Goal: Information Seeking & Learning: Learn about a topic

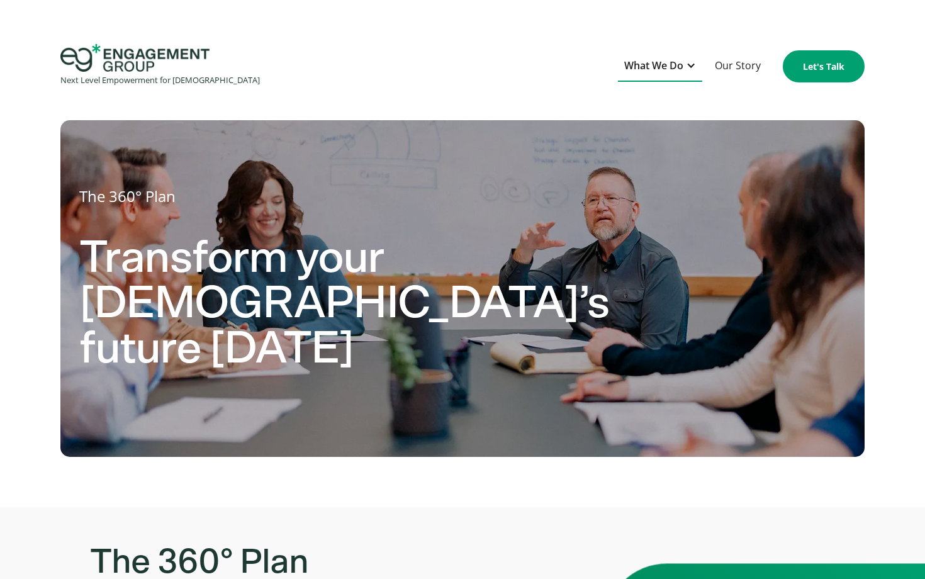
click at [652, 64] on div "What We Do" at bounding box center [653, 65] width 59 height 17
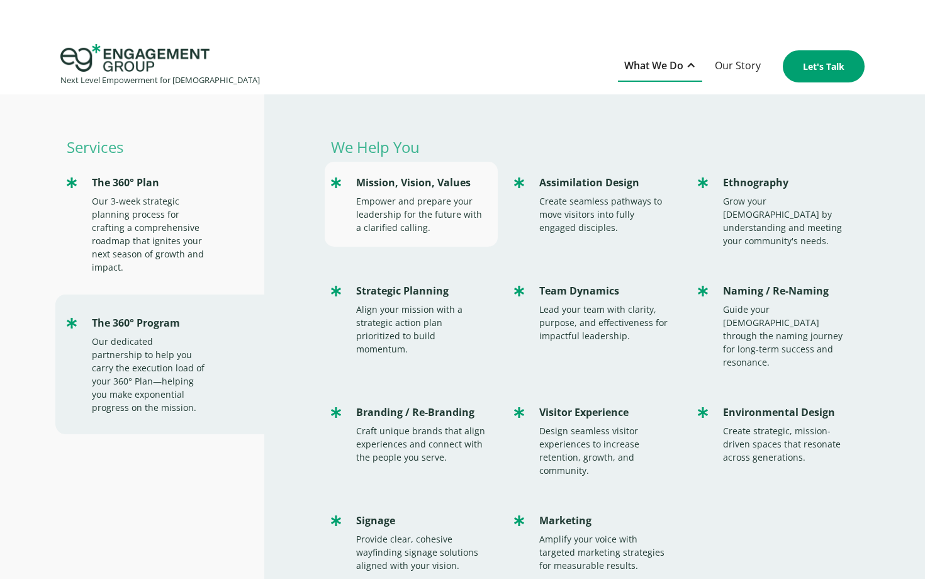
click at [425, 205] on div "Empower and prepare your leadership for the future with a clarified calling." at bounding box center [421, 214] width 130 height 40
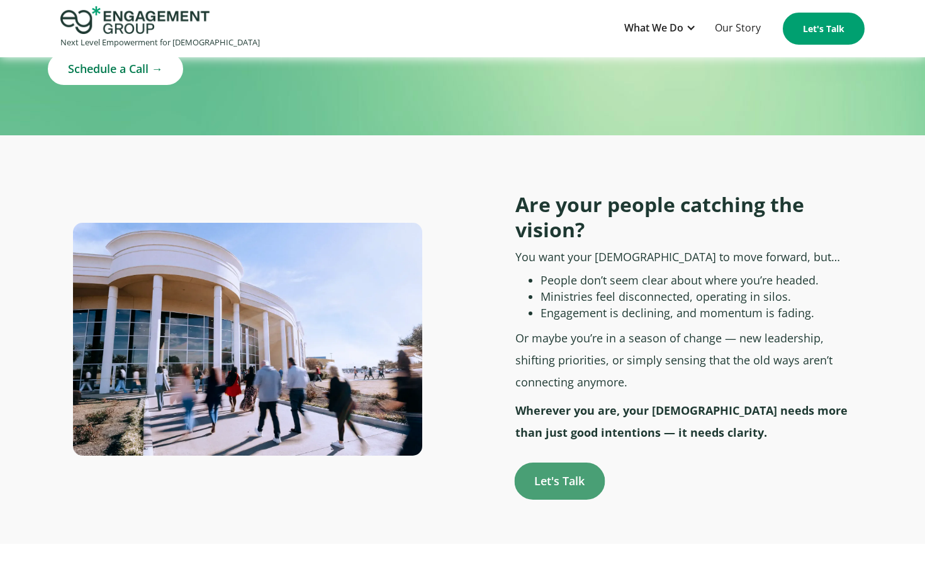
scroll to position [391, 0]
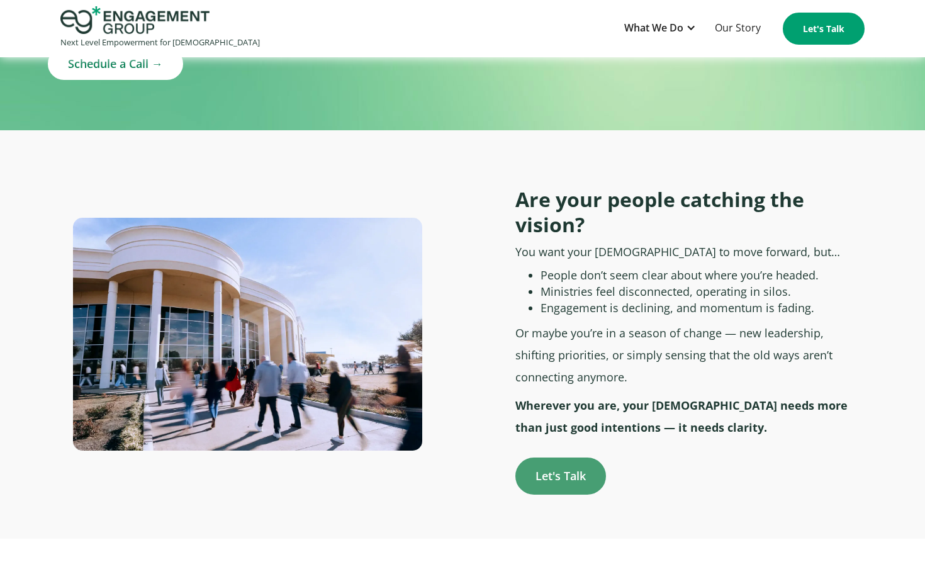
drag, startPoint x: 299, startPoint y: 269, endPoint x: 743, endPoint y: 3, distance: 517.6
click at [333, 286] on img at bounding box center [248, 334] width 350 height 233
click at [840, 130] on section "Are your people catching the vision? You want your church to move forward, but……" at bounding box center [462, 334] width 925 height 408
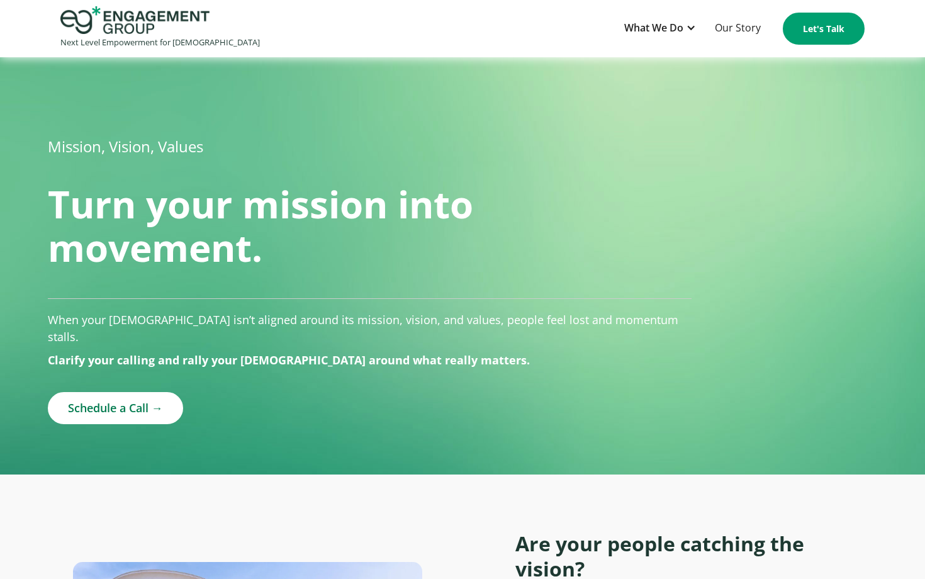
scroll to position [0, 0]
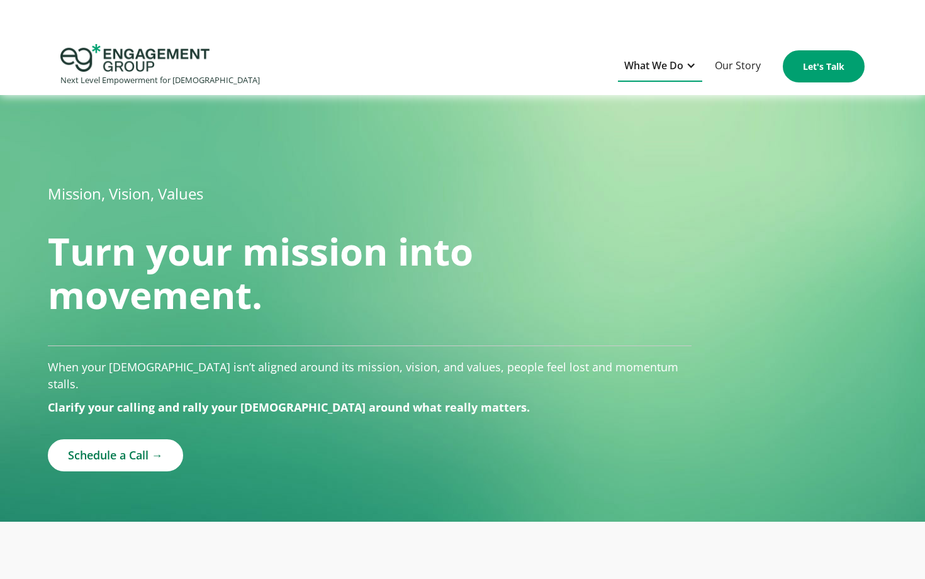
click at [639, 65] on div "What We Do" at bounding box center [653, 65] width 59 height 17
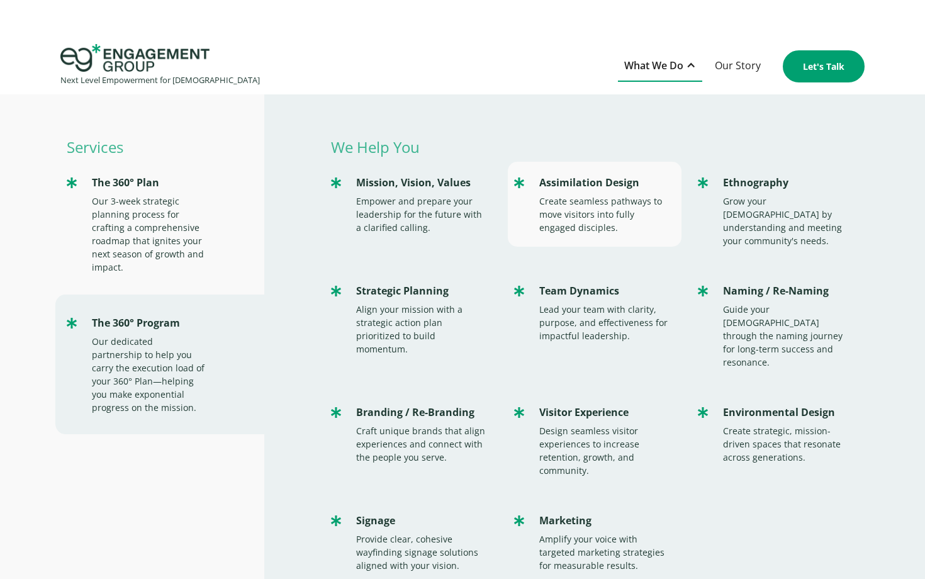
click at [597, 188] on div "Assimilation Design" at bounding box center [604, 182] width 130 height 17
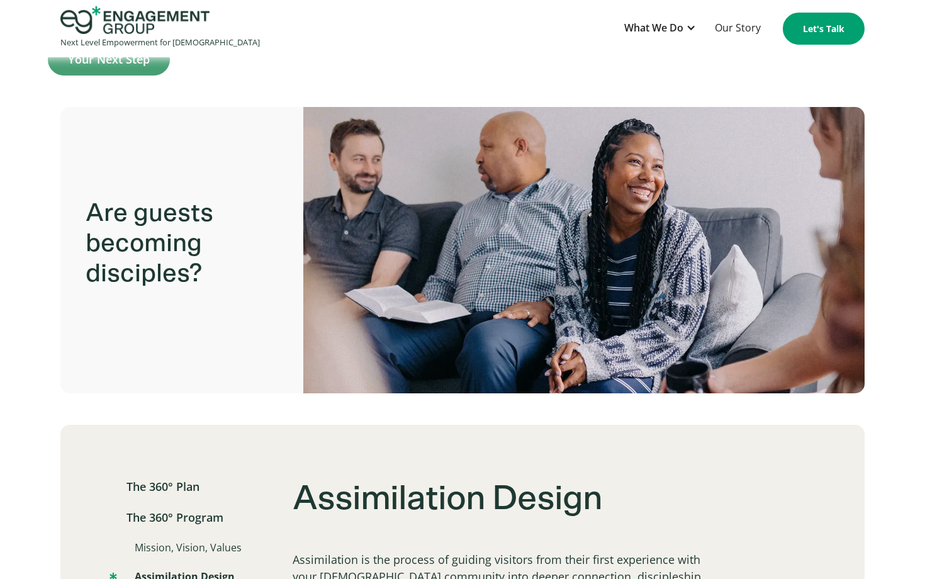
scroll to position [389, 0]
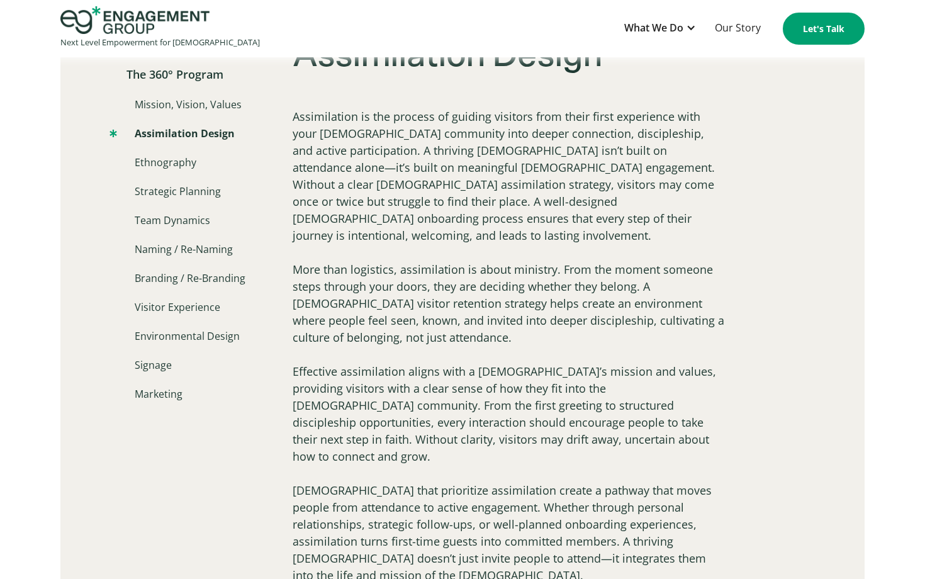
scroll to position [832, 0]
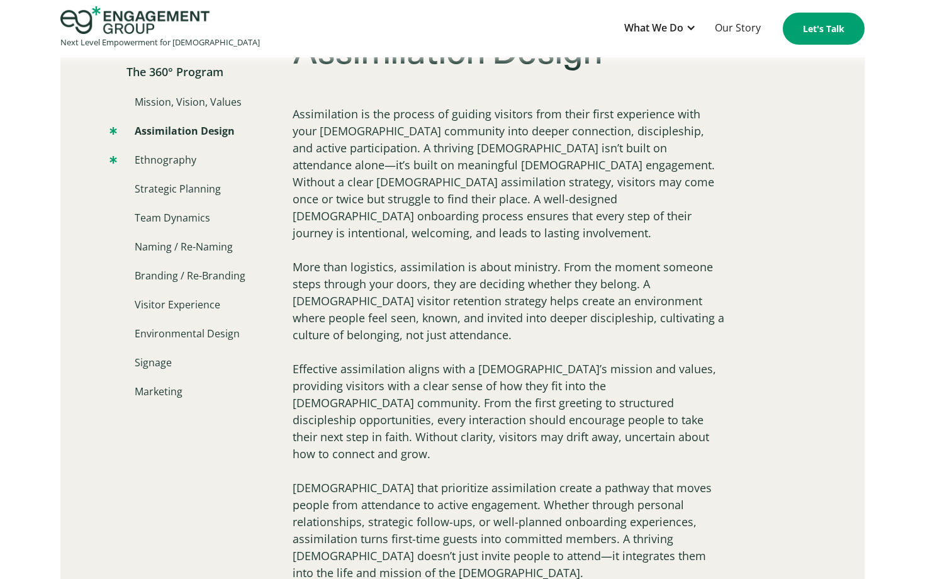
click at [174, 162] on link "Ethnography" at bounding box center [152, 159] width 87 height 15
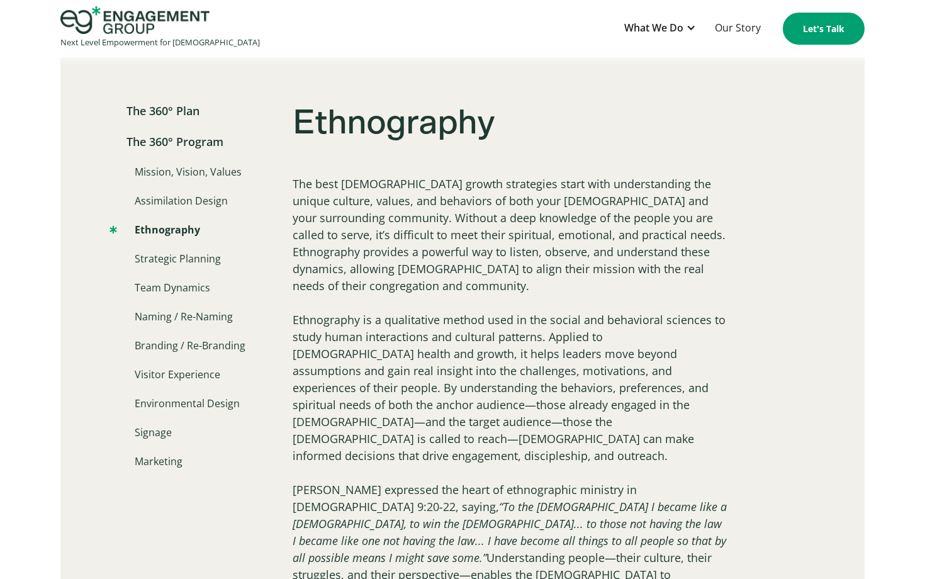
scroll to position [763, 0]
click at [195, 170] on link "Mission, Vision, Values" at bounding box center [175, 171] width 132 height 15
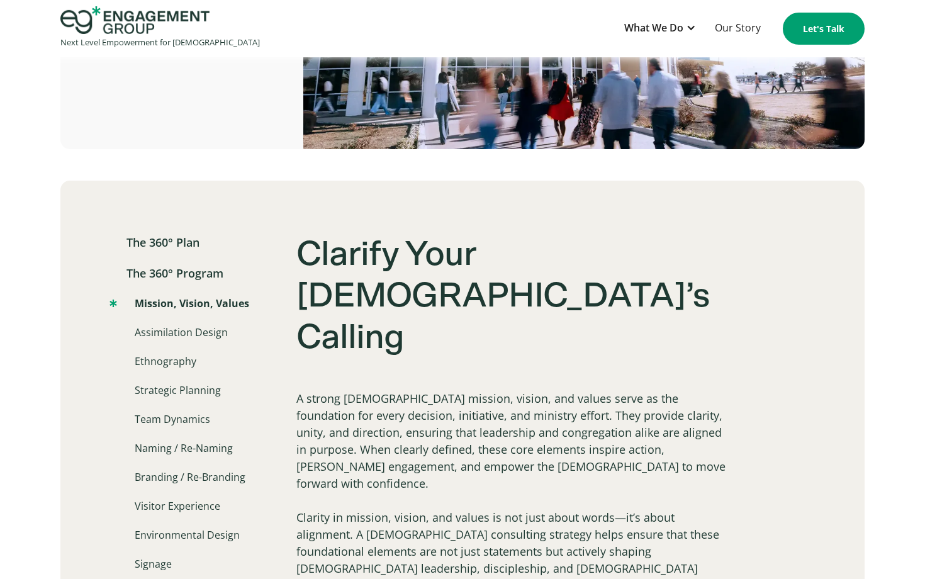
scroll to position [635, 0]
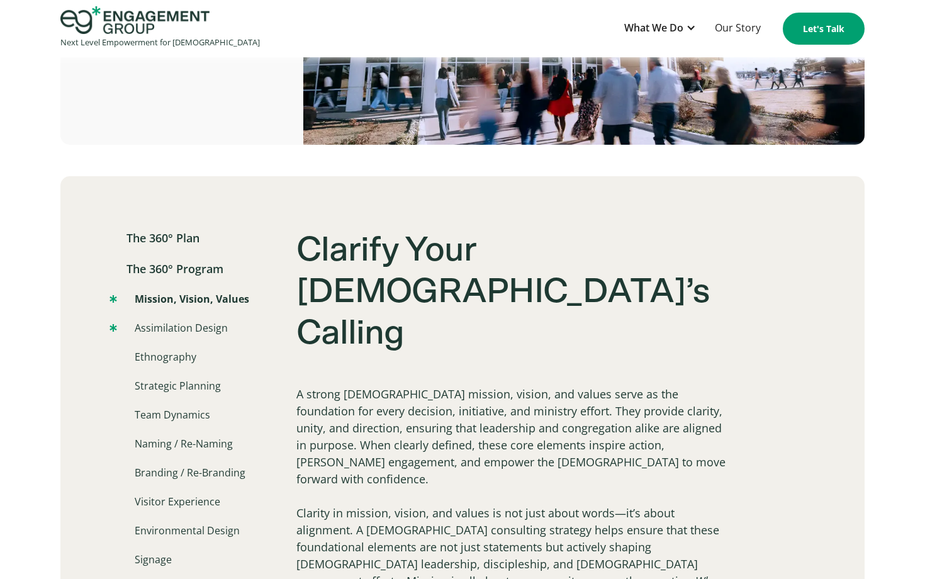
click at [147, 320] on link "Assimilation Design" at bounding box center [168, 327] width 118 height 15
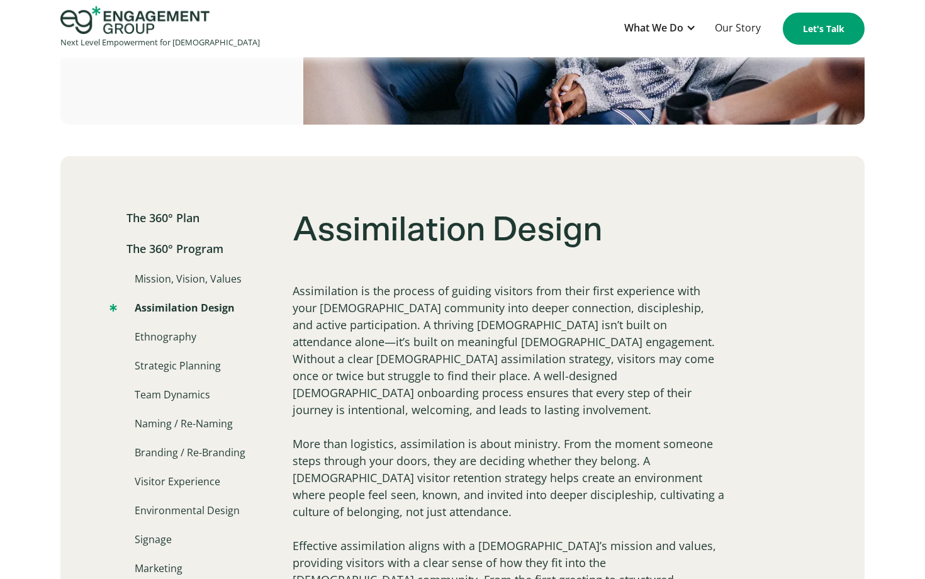
scroll to position [656, 0]
click at [189, 362] on link "Strategic Planning" at bounding box center [164, 364] width 111 height 15
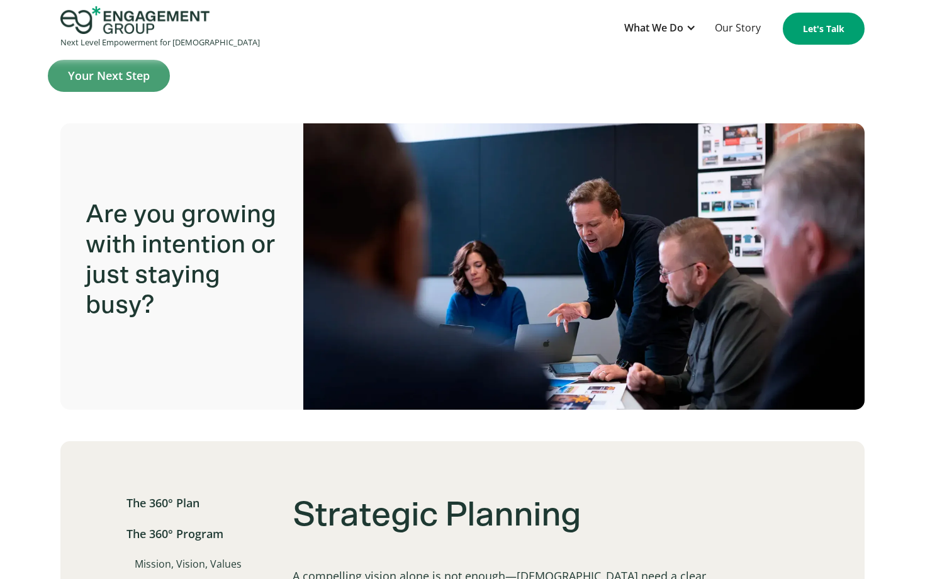
scroll to position [352, 0]
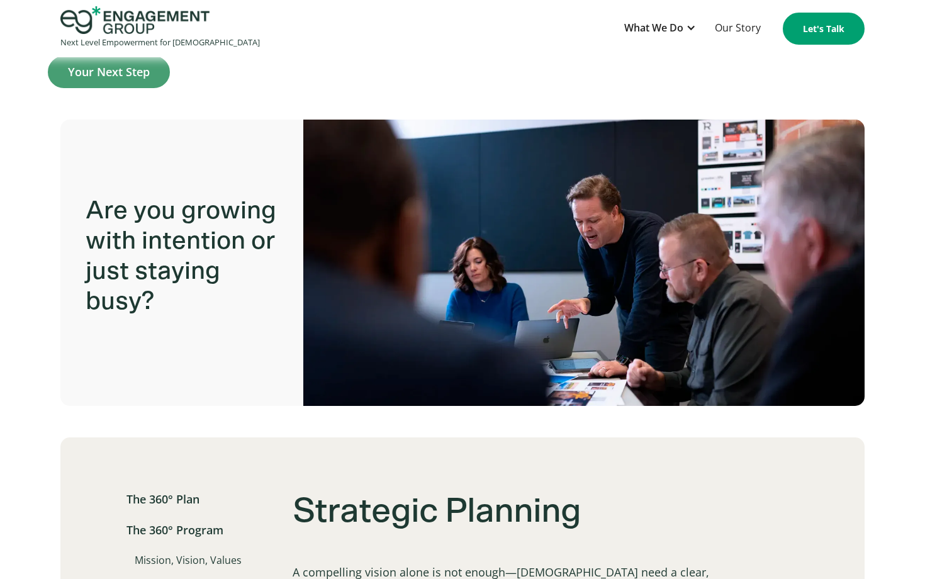
drag, startPoint x: 593, startPoint y: 252, endPoint x: 772, endPoint y: 4, distance: 305.8
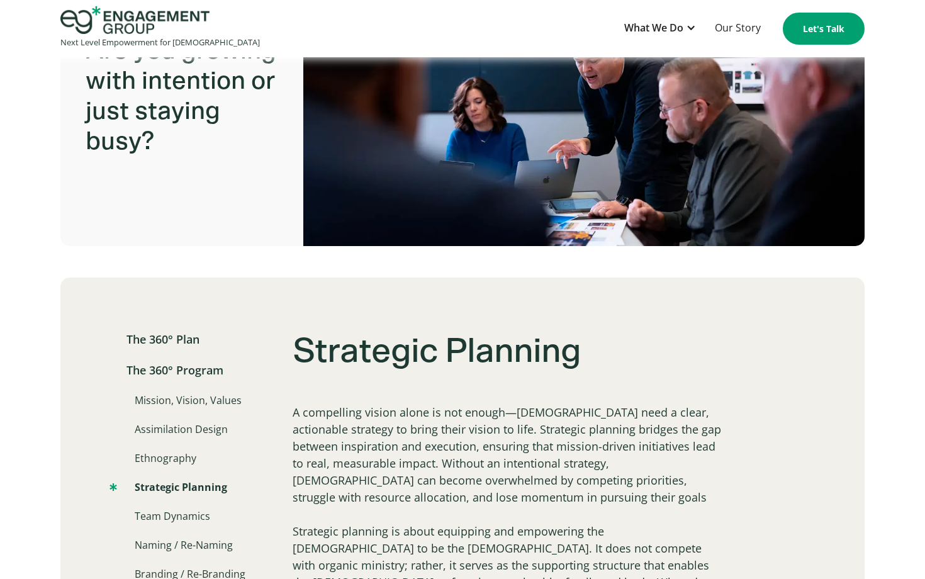
scroll to position [516, 0]
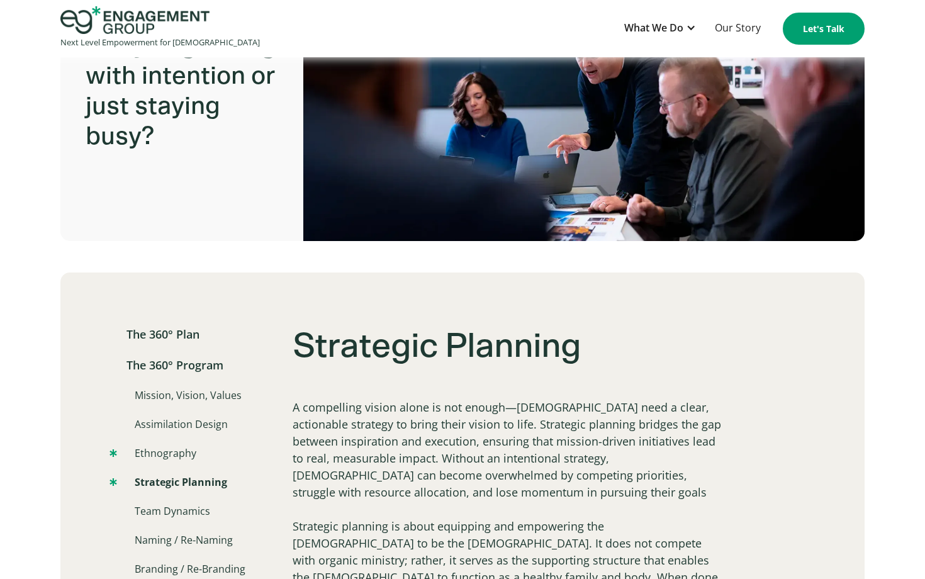
click at [157, 455] on link "Ethnography" at bounding box center [152, 452] width 87 height 15
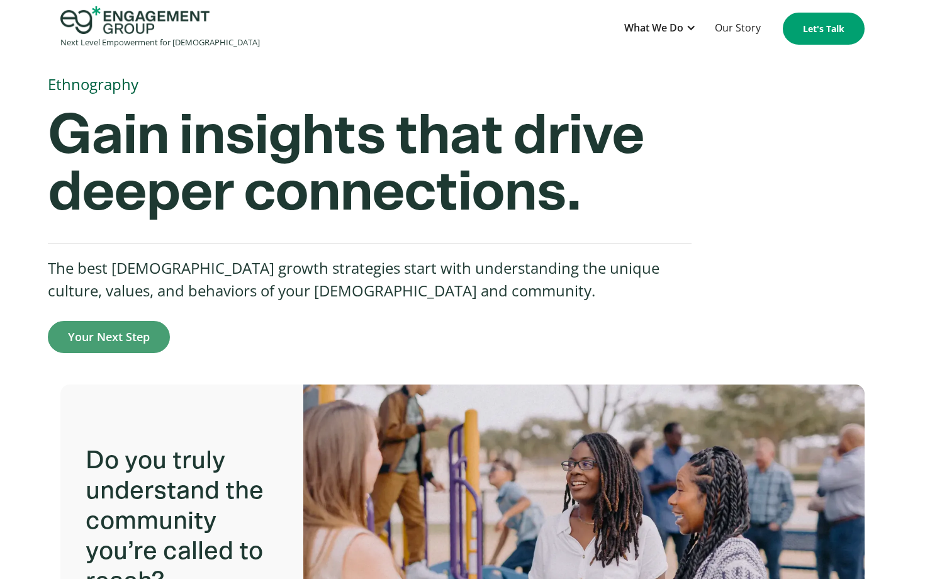
scroll to position [188, 0]
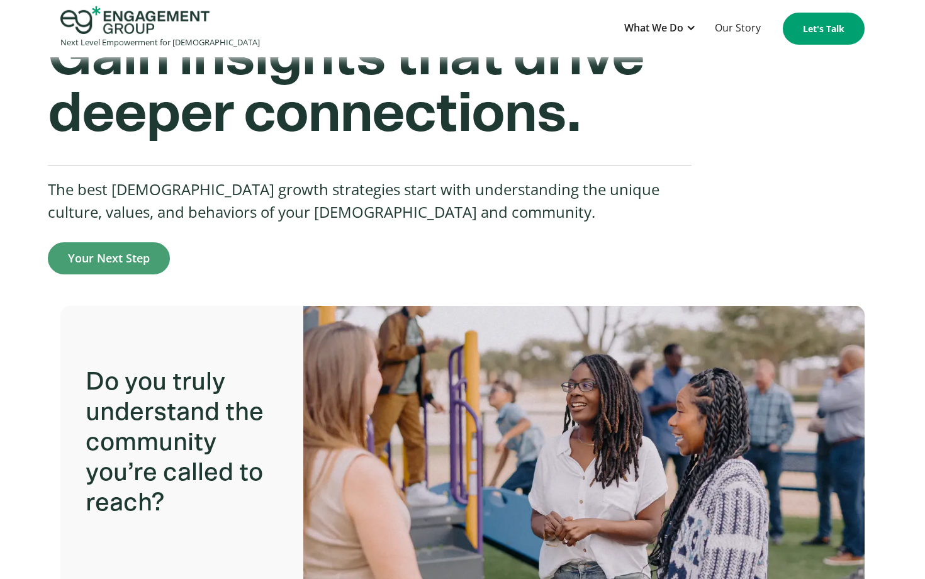
click at [535, 364] on img at bounding box center [583, 442] width 561 height 316
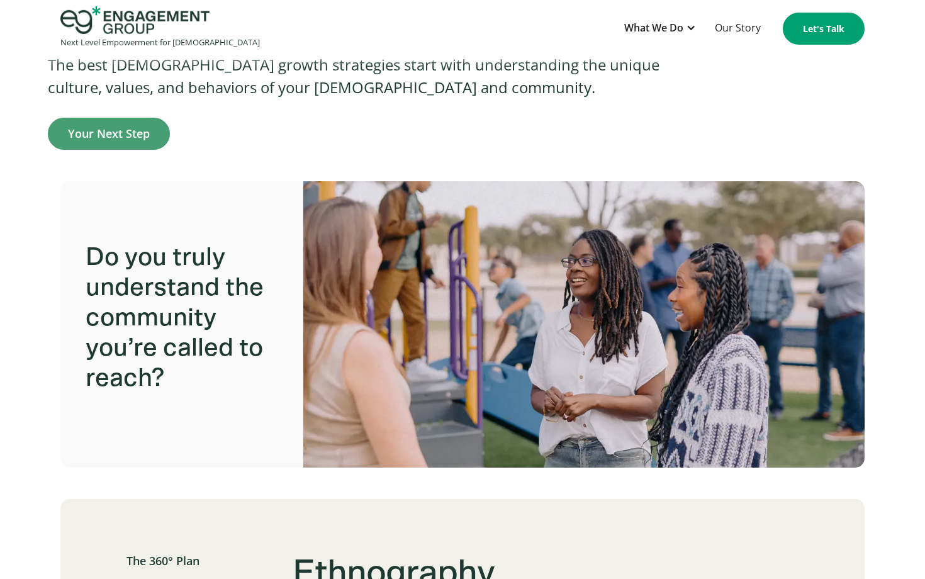
scroll to position [333, 0]
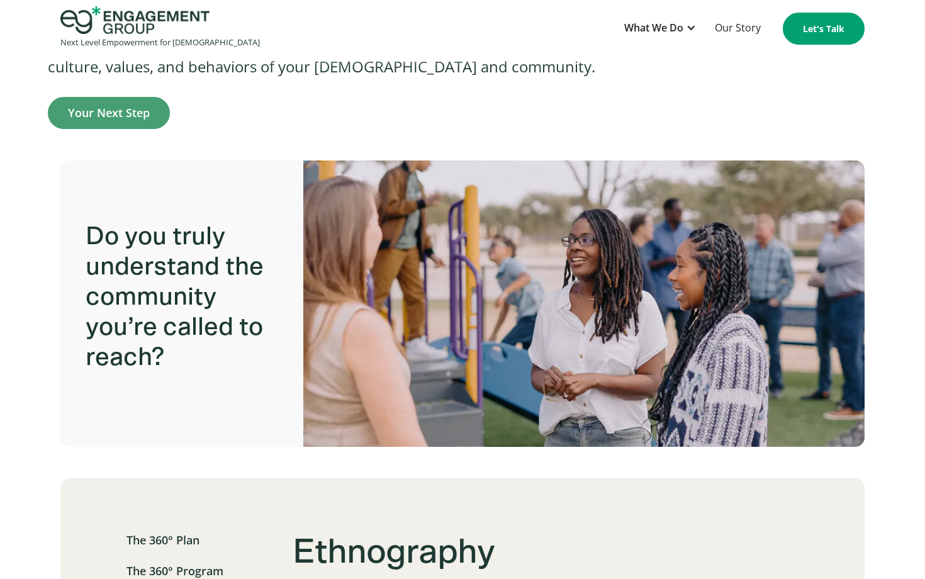
click at [567, 304] on img at bounding box center [583, 297] width 561 height 316
drag, startPoint x: 567, startPoint y: 304, endPoint x: 794, endPoint y: 0, distance: 379.7
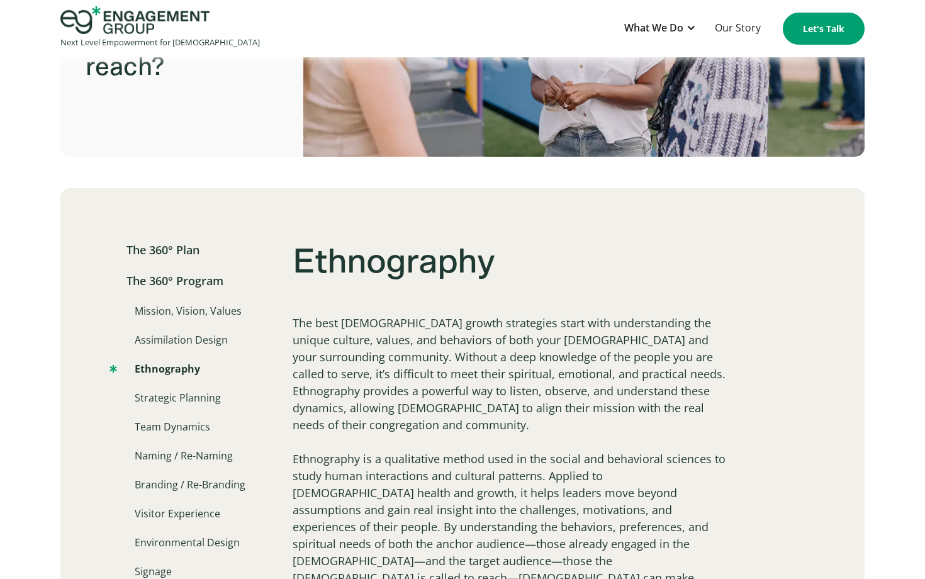
scroll to position [646, 0]
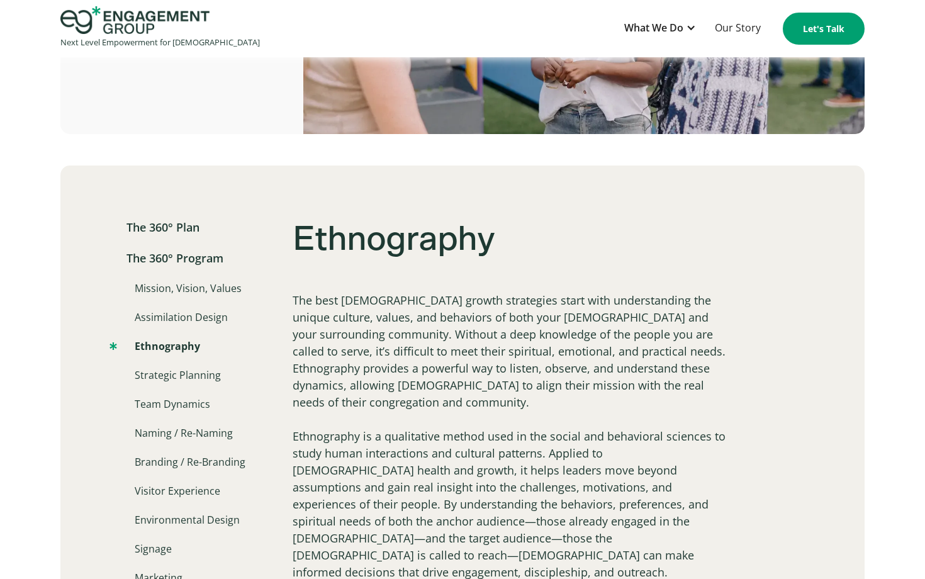
click at [170, 382] on nav "The 360° Plan The 360° Program Mission, Vision, Values Assimilation Design Ethn…" at bounding box center [177, 402] width 136 height 366
click at [175, 378] on link "Strategic Planning" at bounding box center [164, 374] width 111 height 15
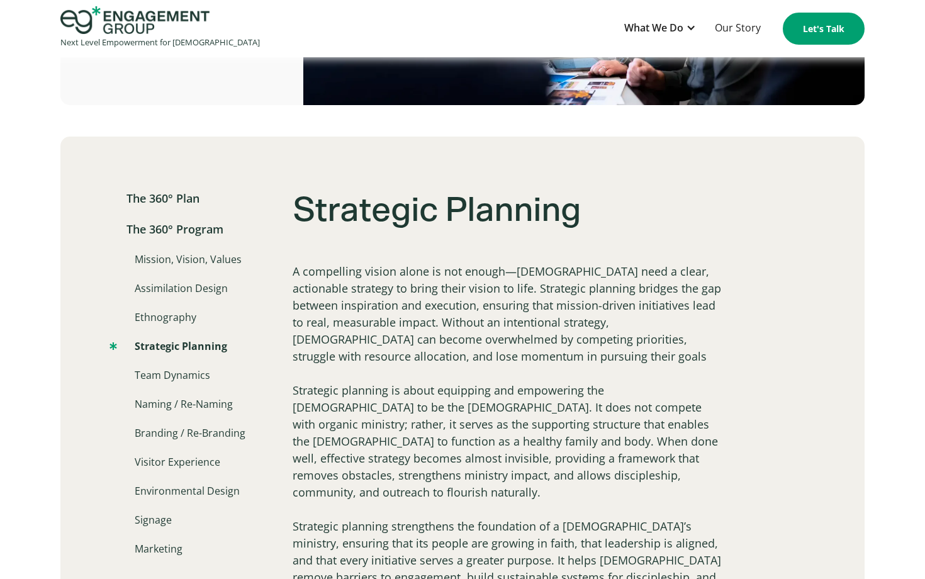
scroll to position [653, 0]
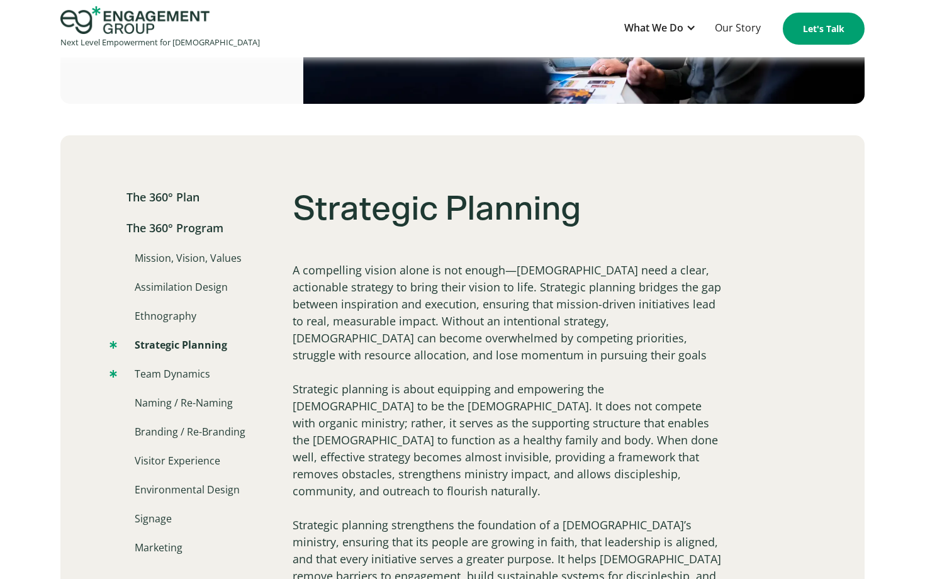
click at [170, 372] on link "Team Dynamics" at bounding box center [159, 373] width 101 height 15
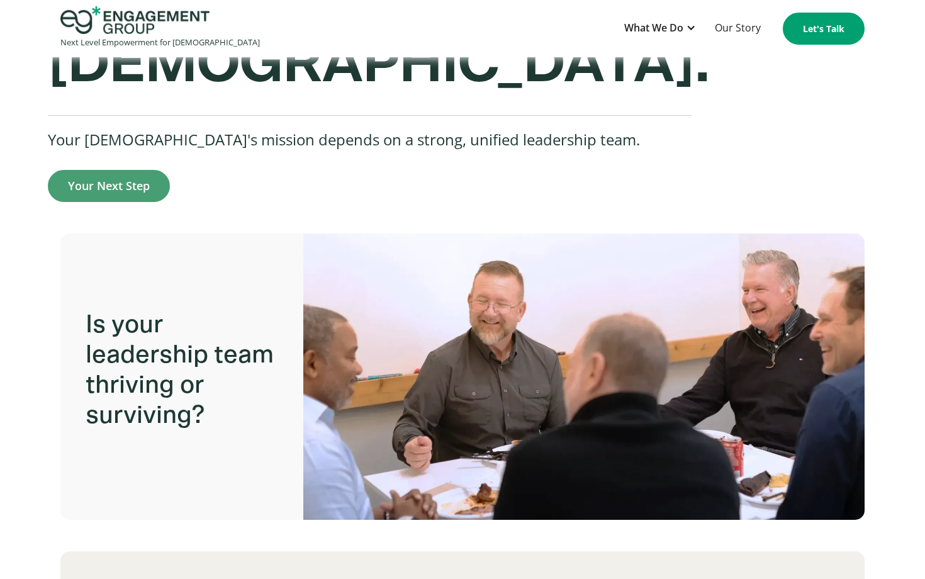
scroll to position [296, 0]
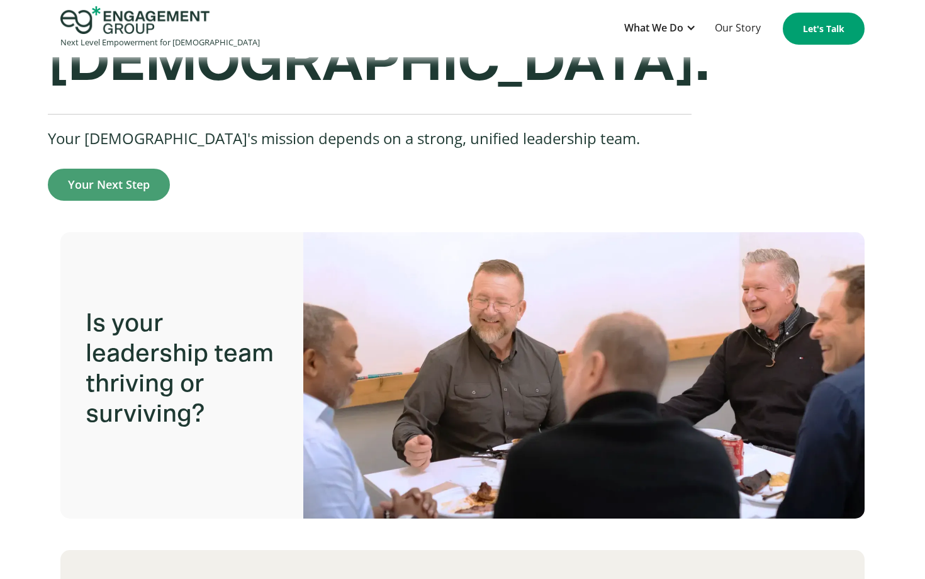
click at [575, 308] on img at bounding box center [583, 369] width 561 height 316
drag, startPoint x: 575, startPoint y: 308, endPoint x: 697, endPoint y: 30, distance: 303.3
